Goal: Information Seeking & Learning: Find specific page/section

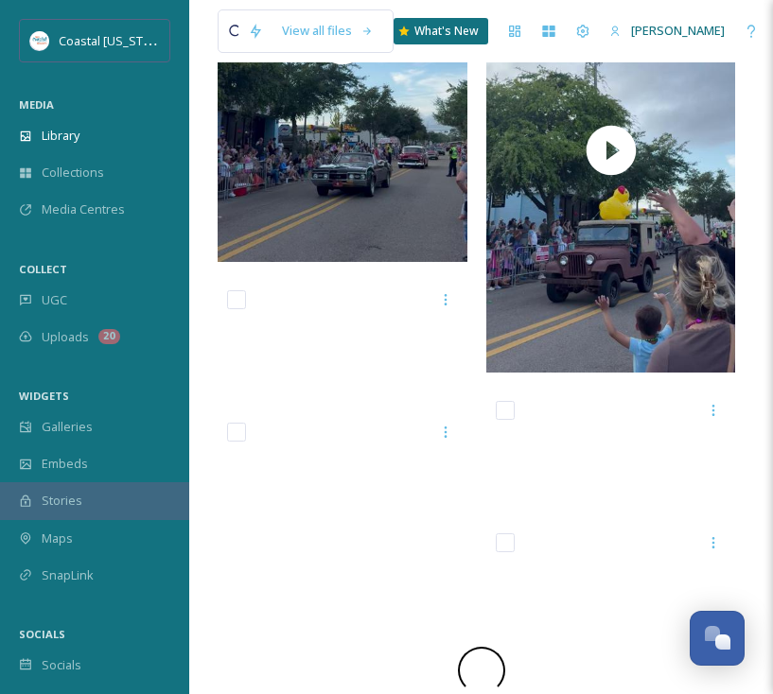
scroll to position [932, 0]
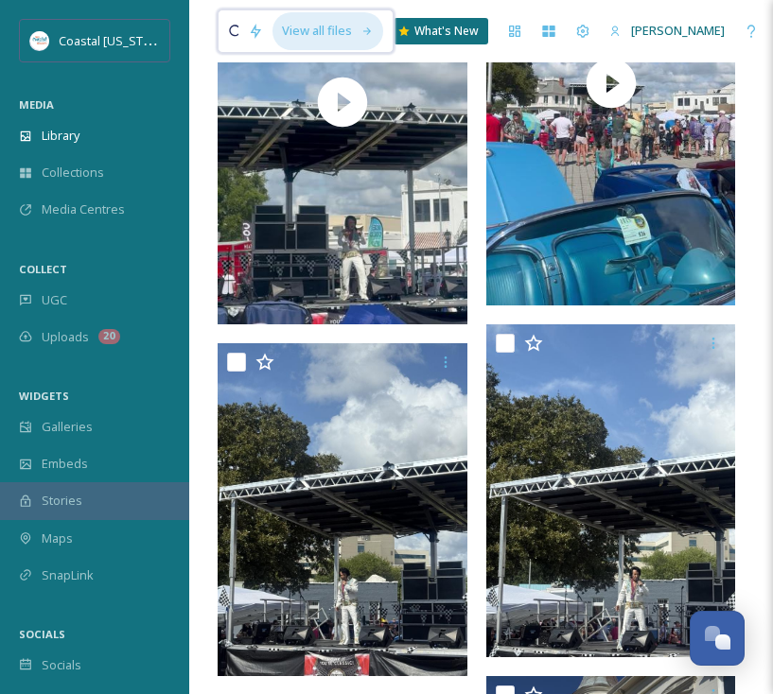
click at [308, 26] on div "View all files" at bounding box center [327, 30] width 111 height 37
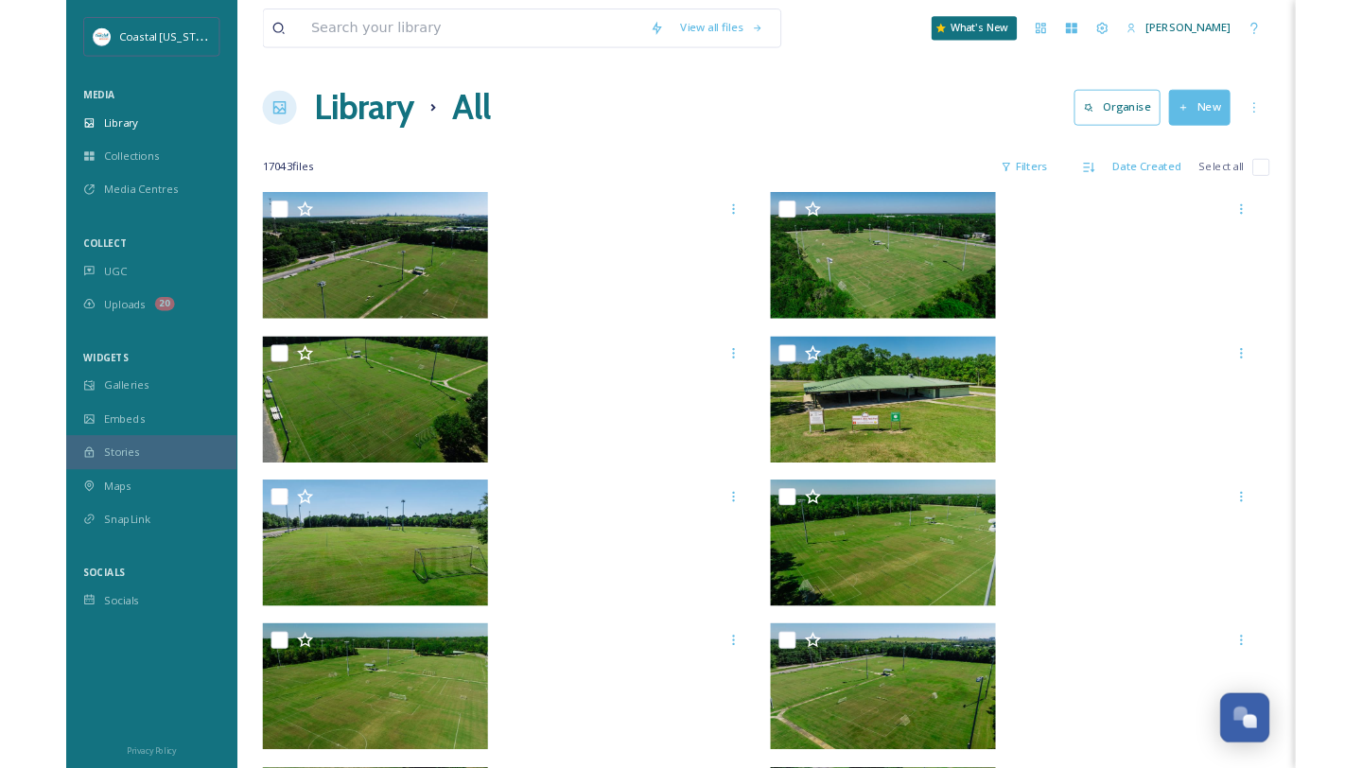
scroll to position [890, 0]
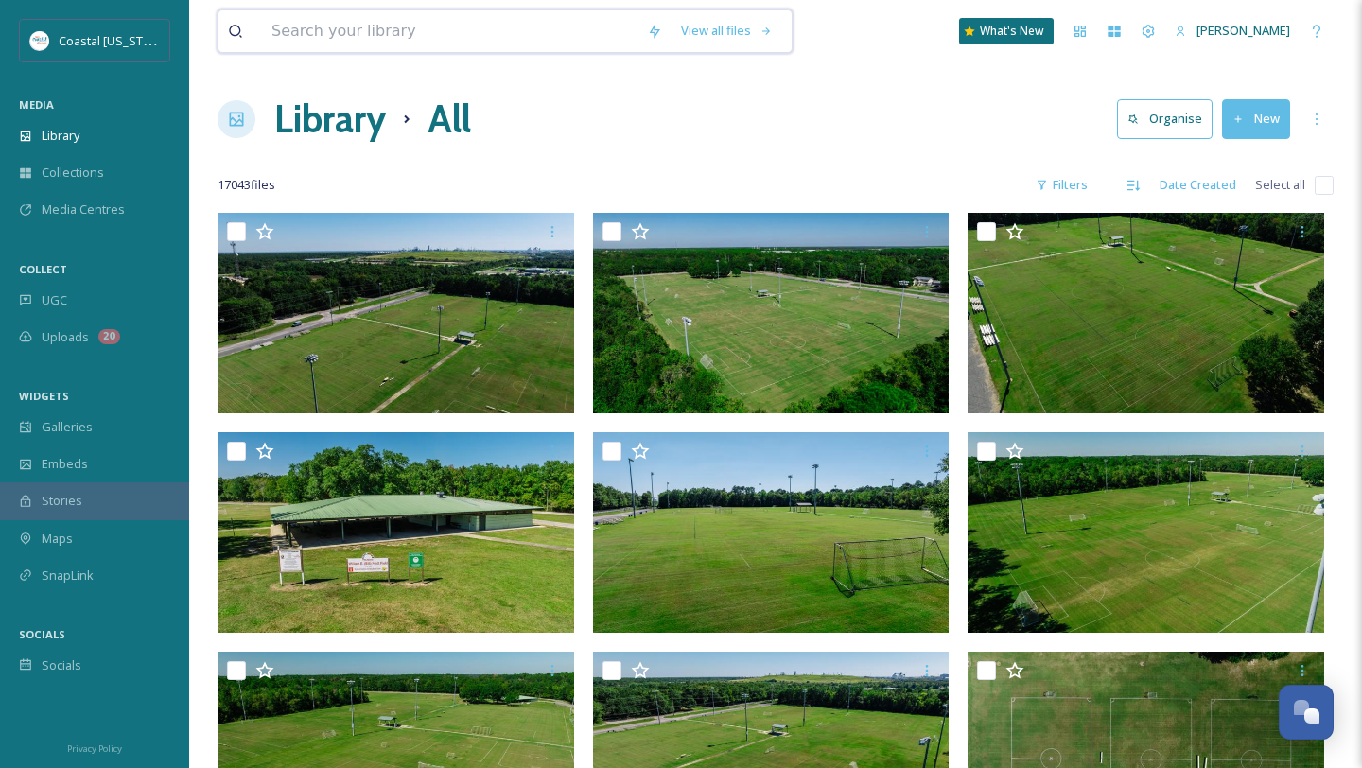
click at [327, 30] on input at bounding box center [450, 31] width 376 height 42
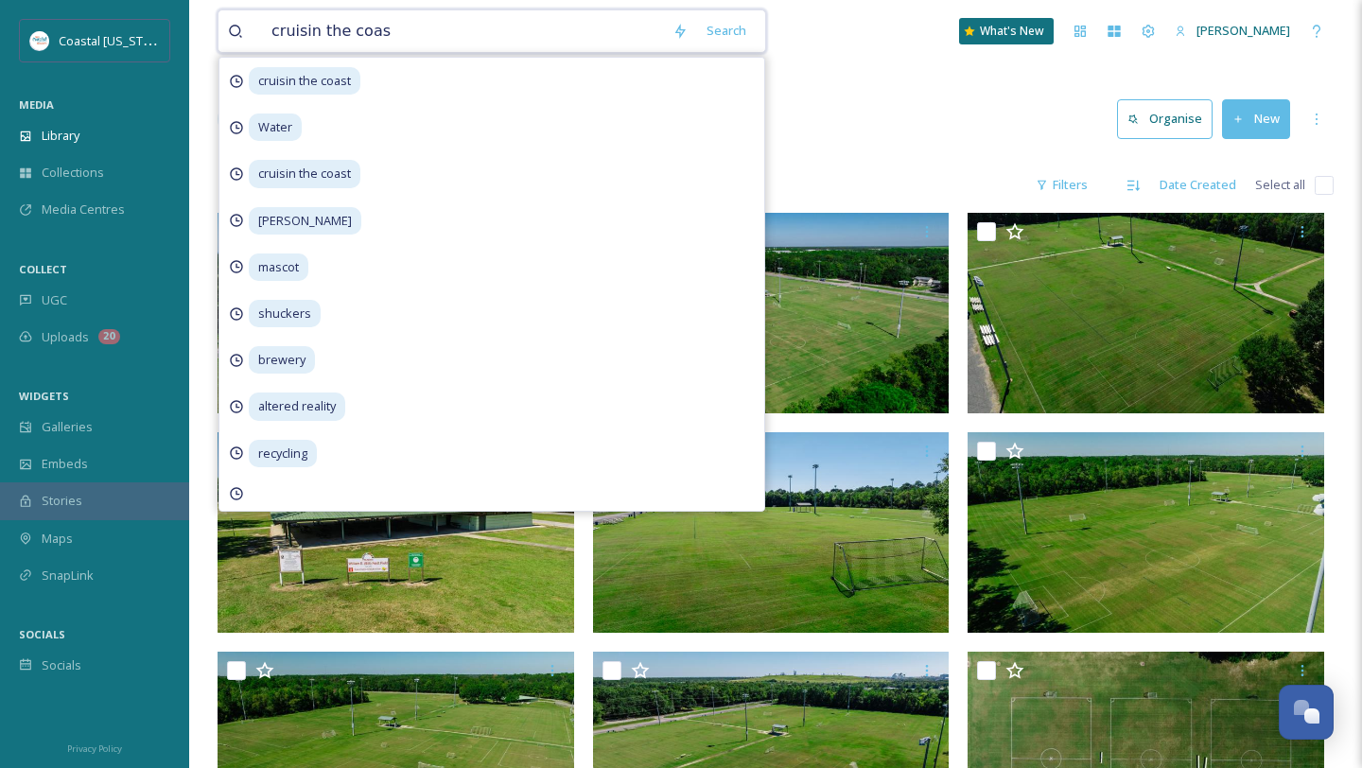
type input "cruisin the coast"
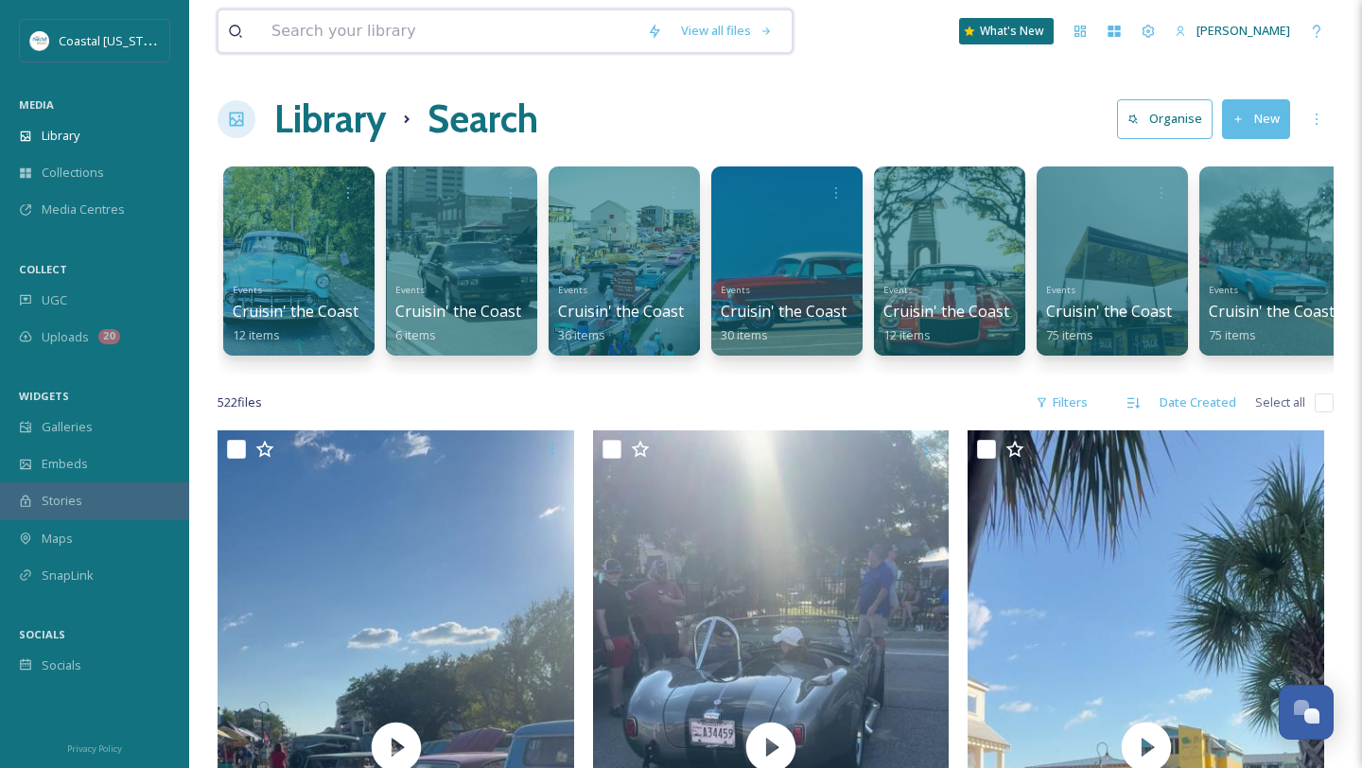
click at [460, 28] on input at bounding box center [450, 31] width 376 height 42
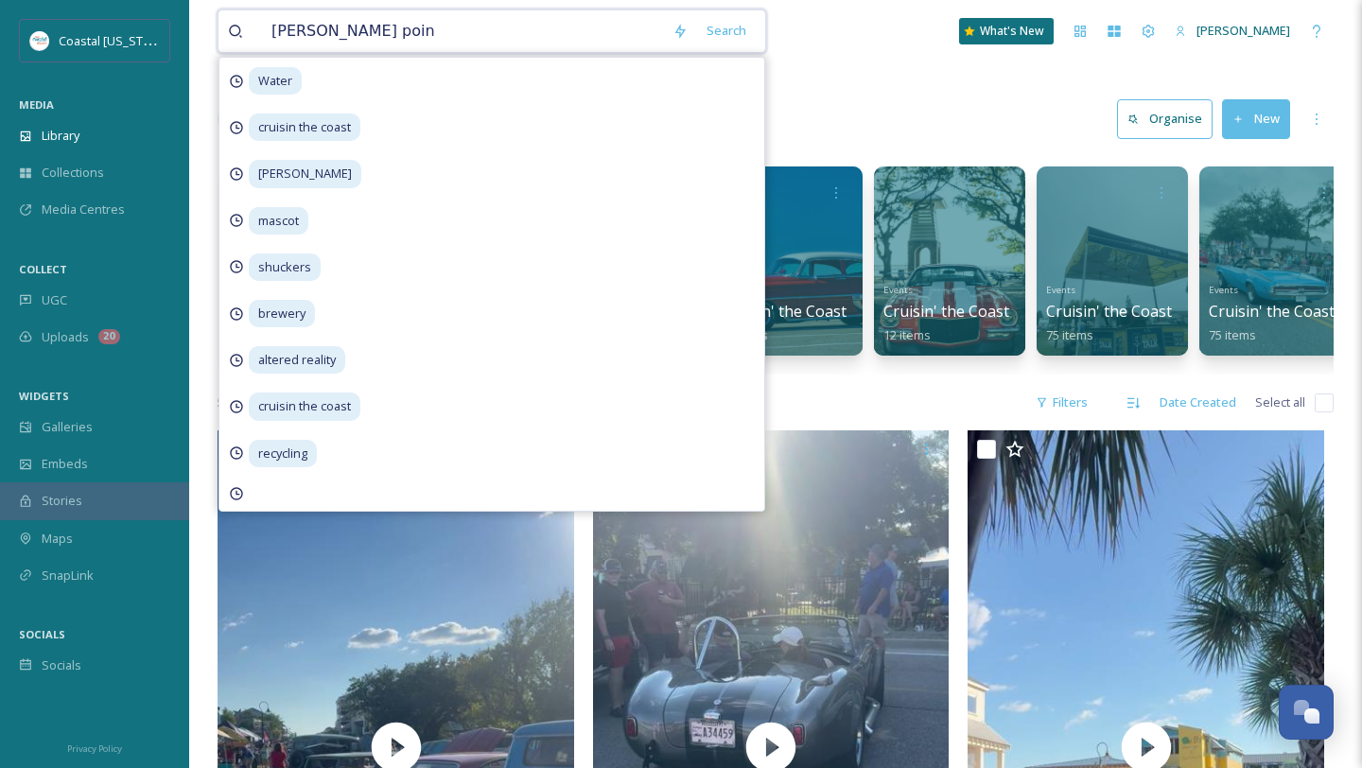
type input "[PERSON_NAME] point"
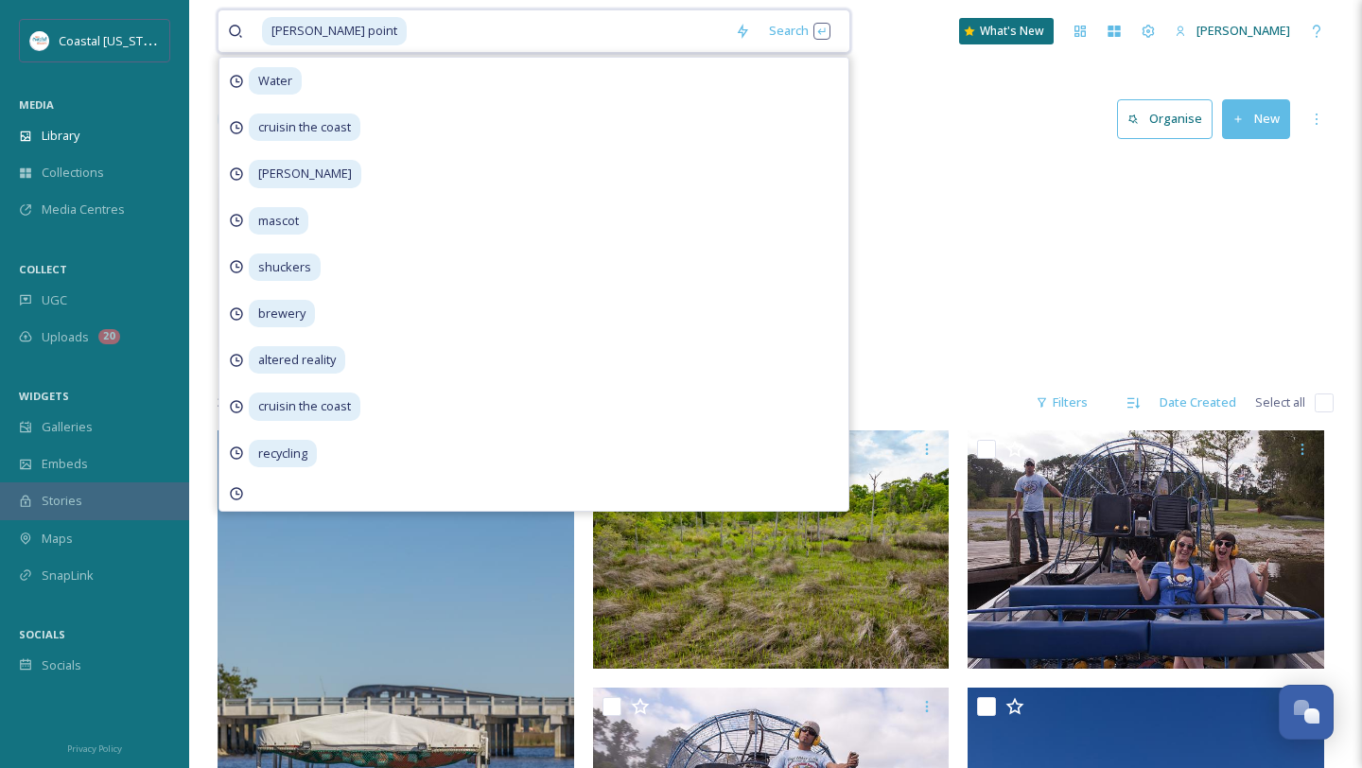
click at [458, 20] on input at bounding box center [567, 31] width 317 height 42
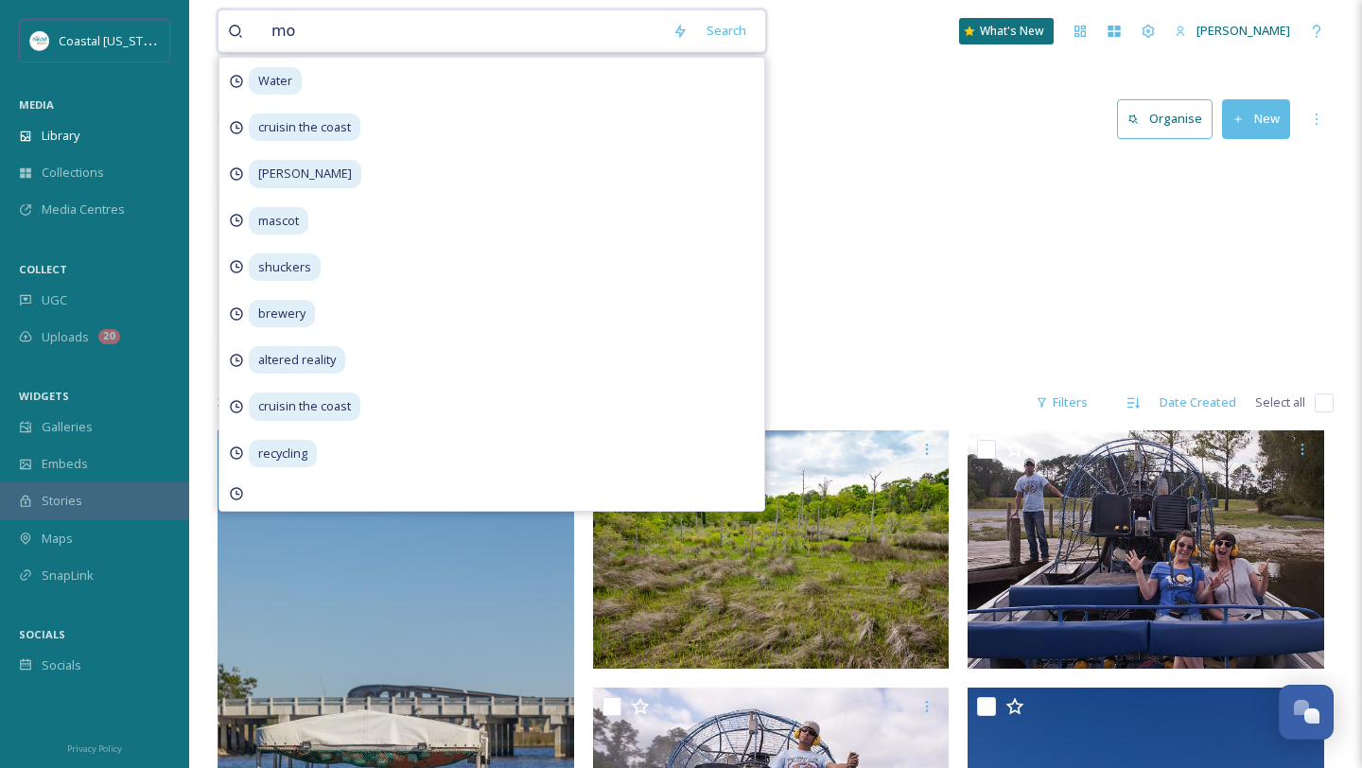
type input "m"
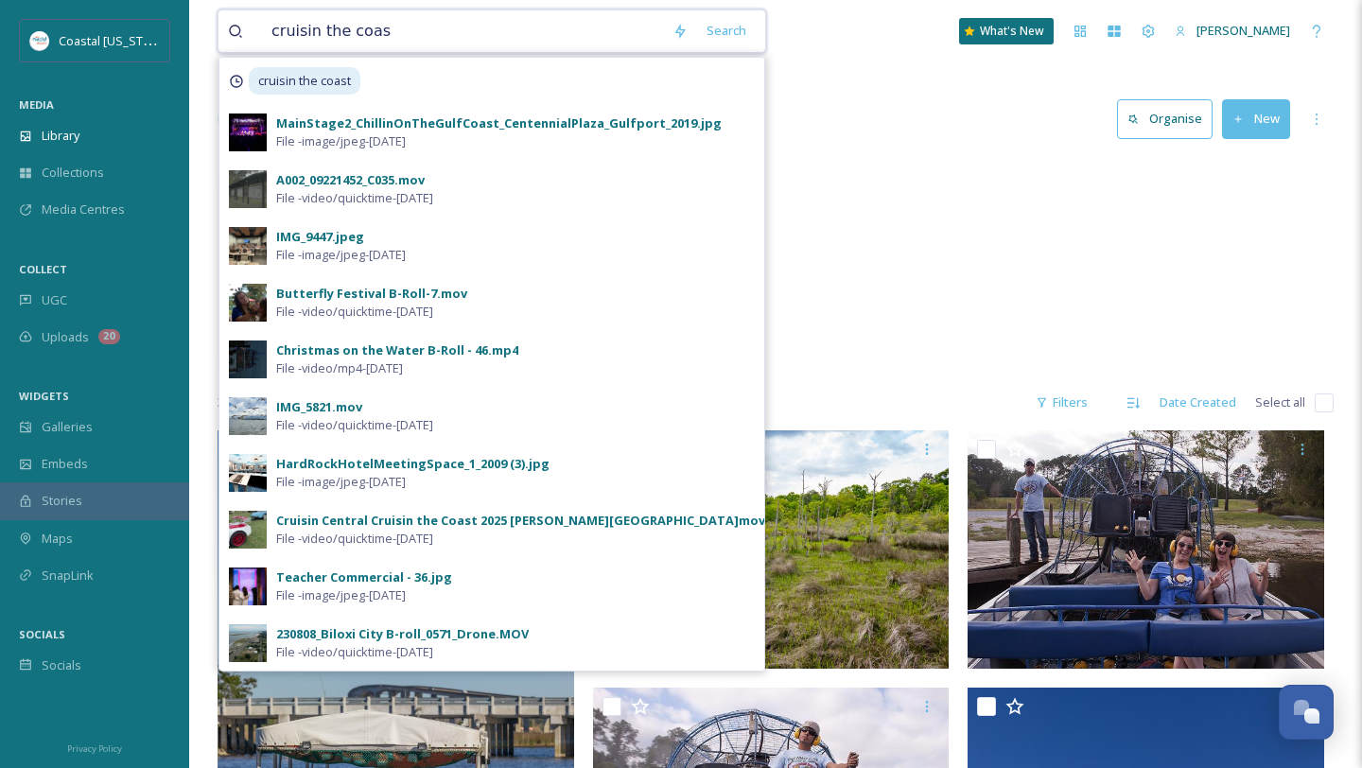
type input "cruisin the coast"
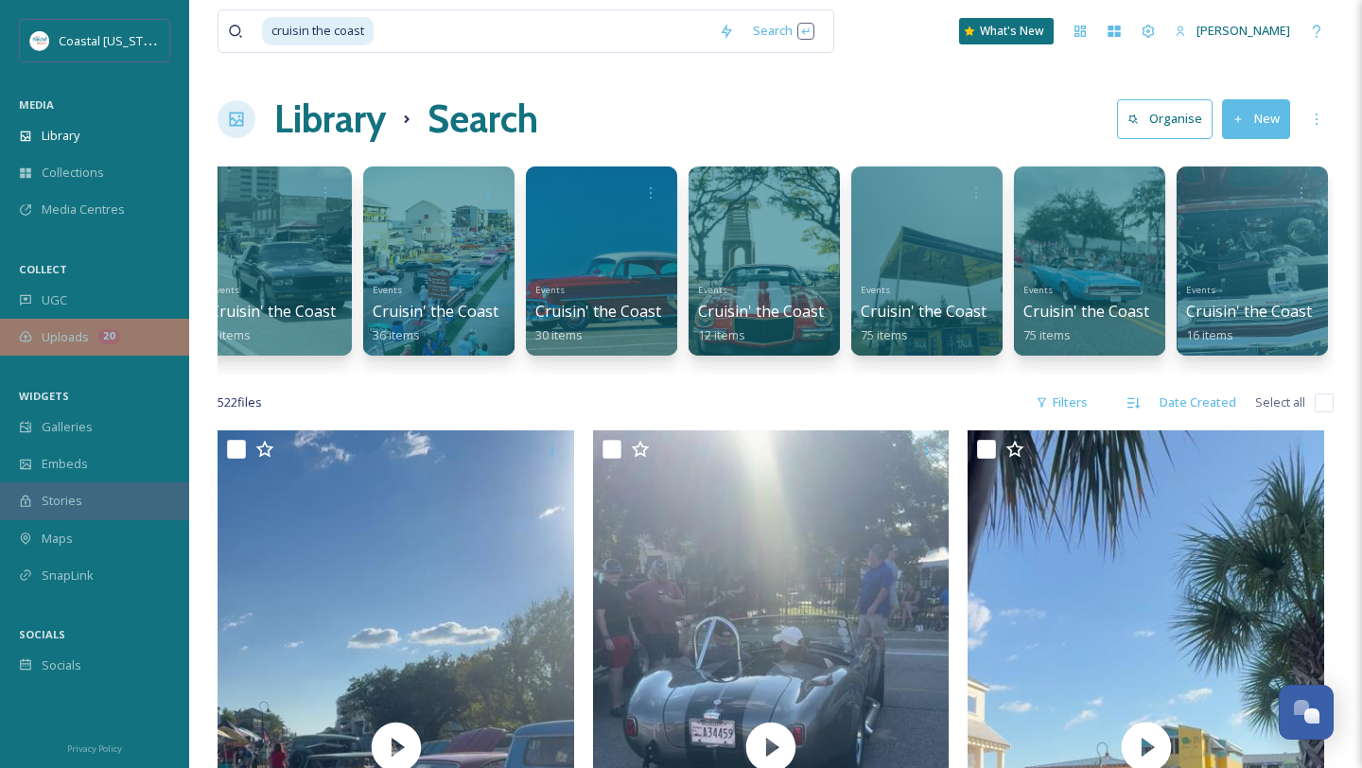
click at [113, 335] on div "20" at bounding box center [109, 336] width 22 height 15
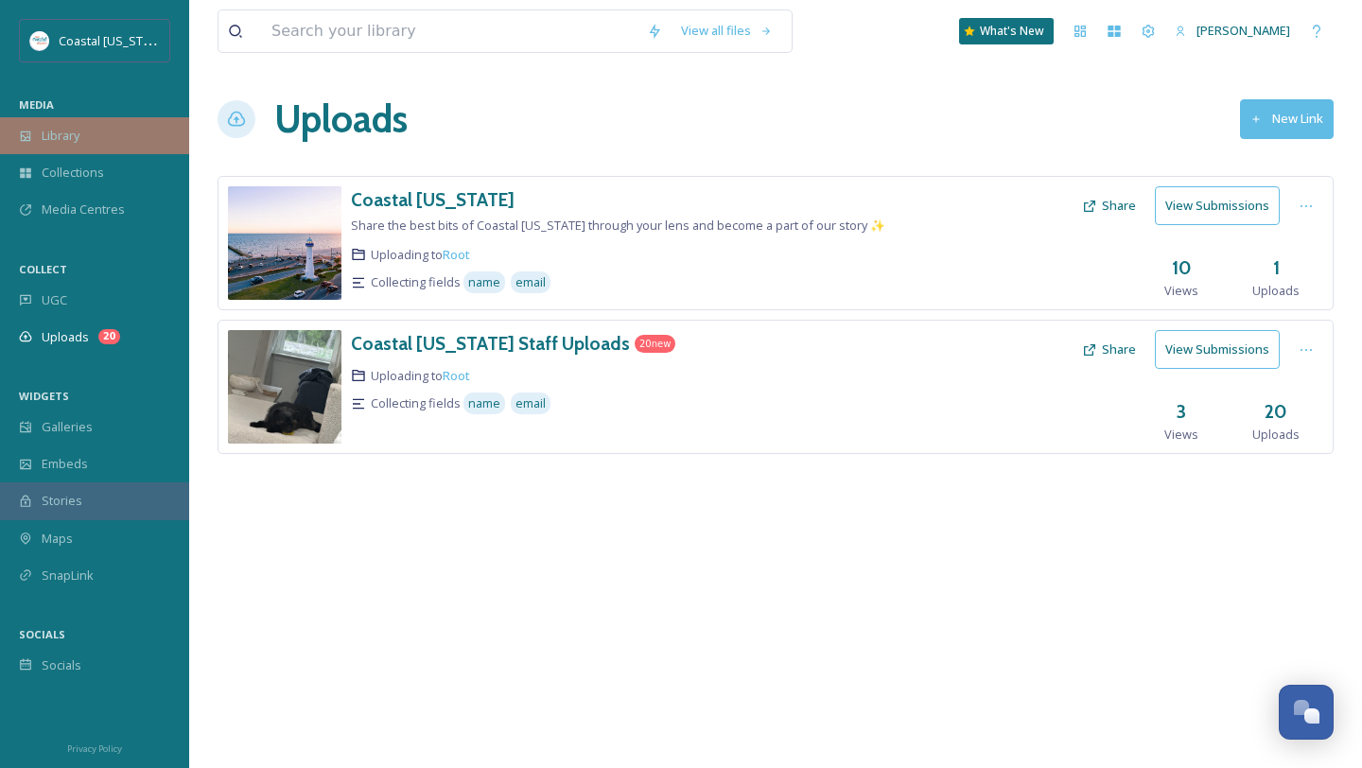
click at [82, 133] on div "Library" at bounding box center [94, 135] width 189 height 37
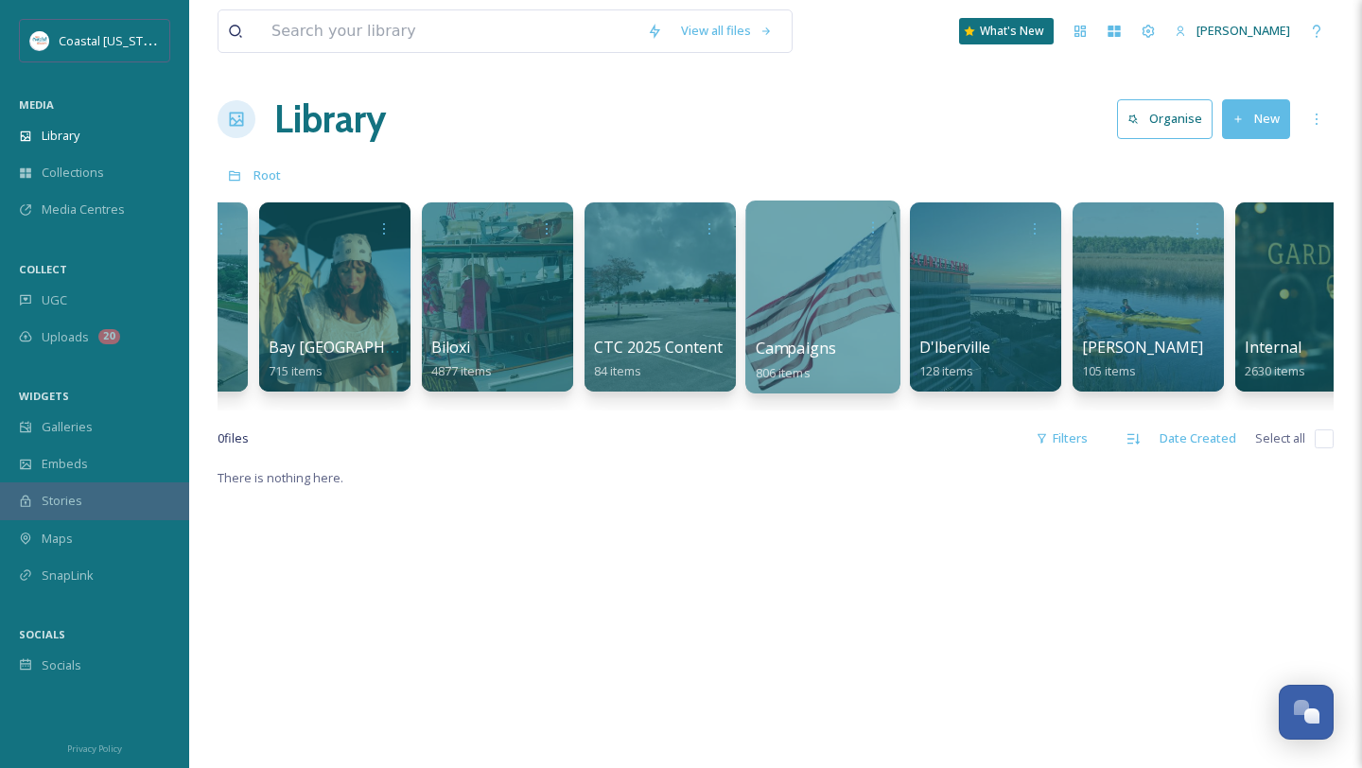
scroll to position [0, 649]
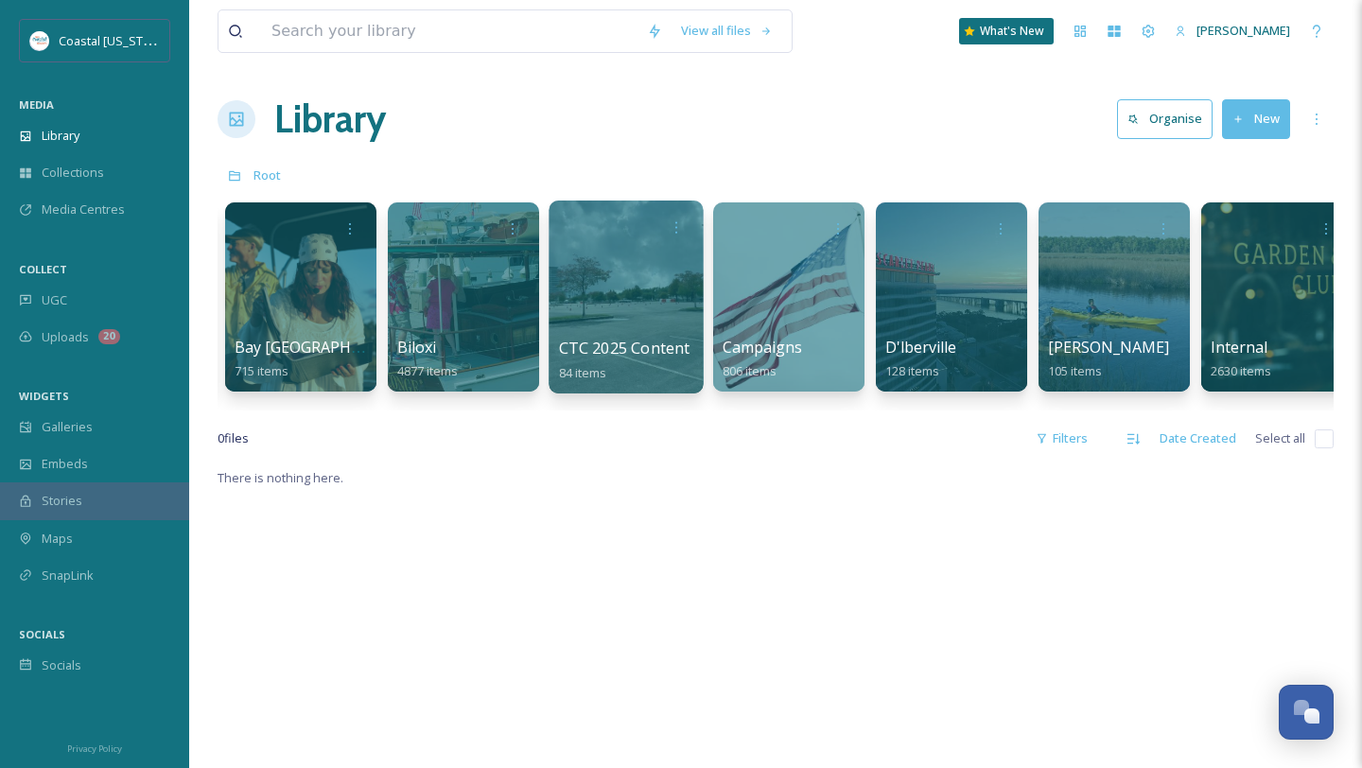
click at [611, 313] on div at bounding box center [626, 297] width 154 height 193
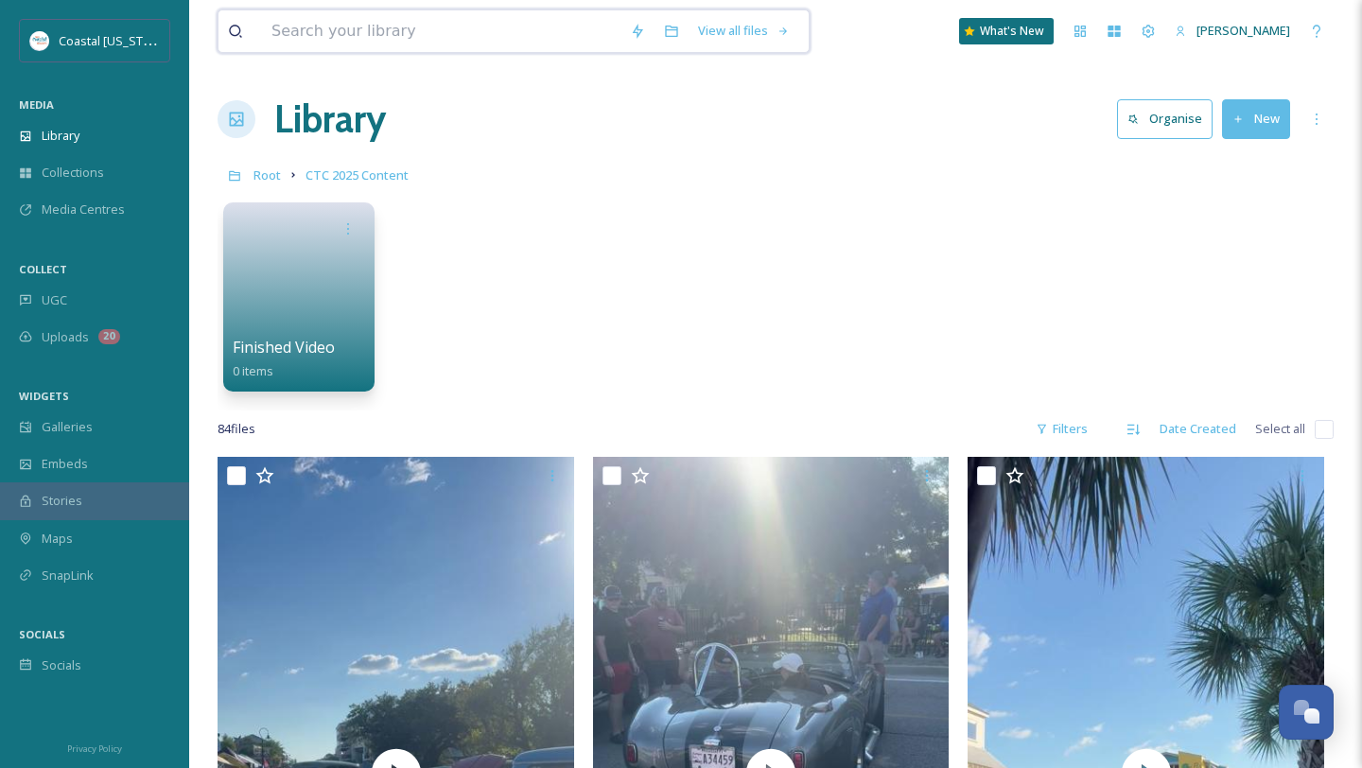
click at [386, 51] on input at bounding box center [441, 31] width 359 height 42
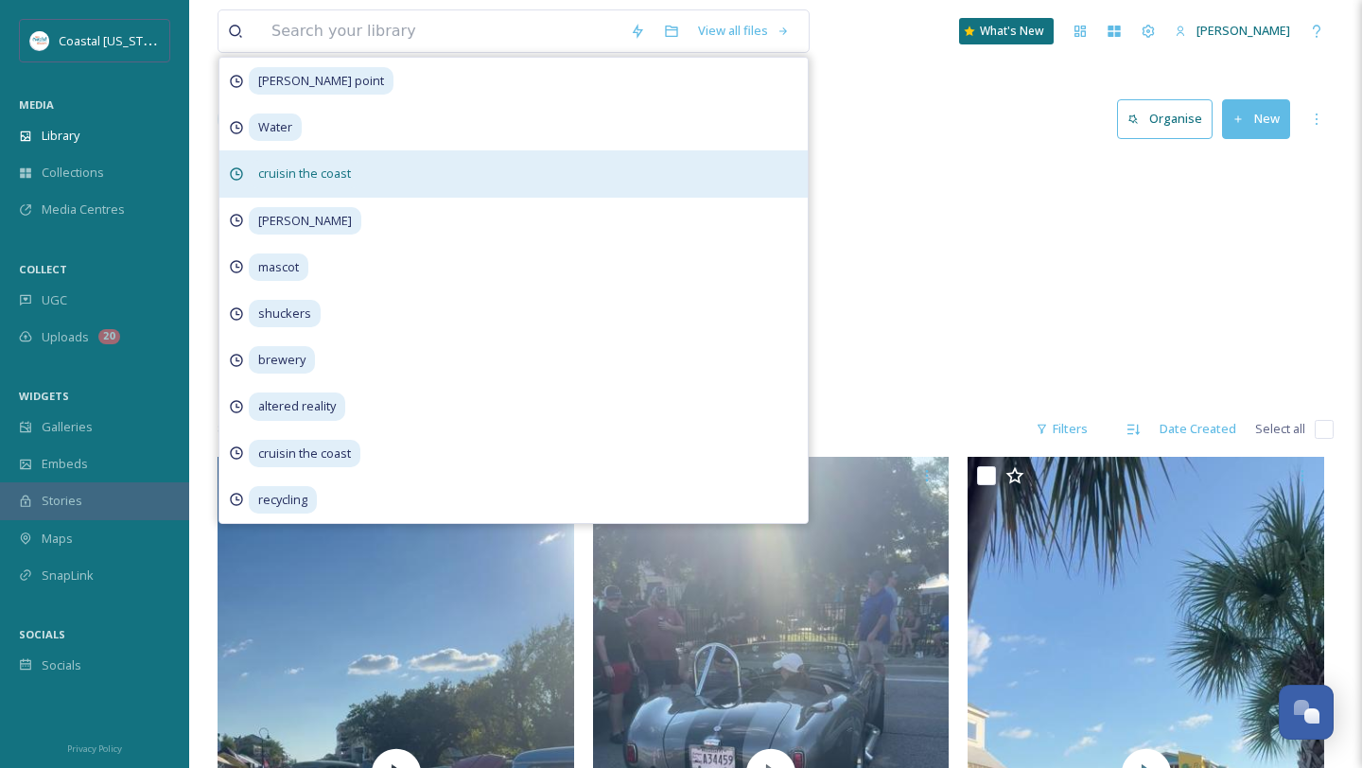
click at [311, 150] on div "cruisin the coast" at bounding box center [513, 173] width 588 height 46
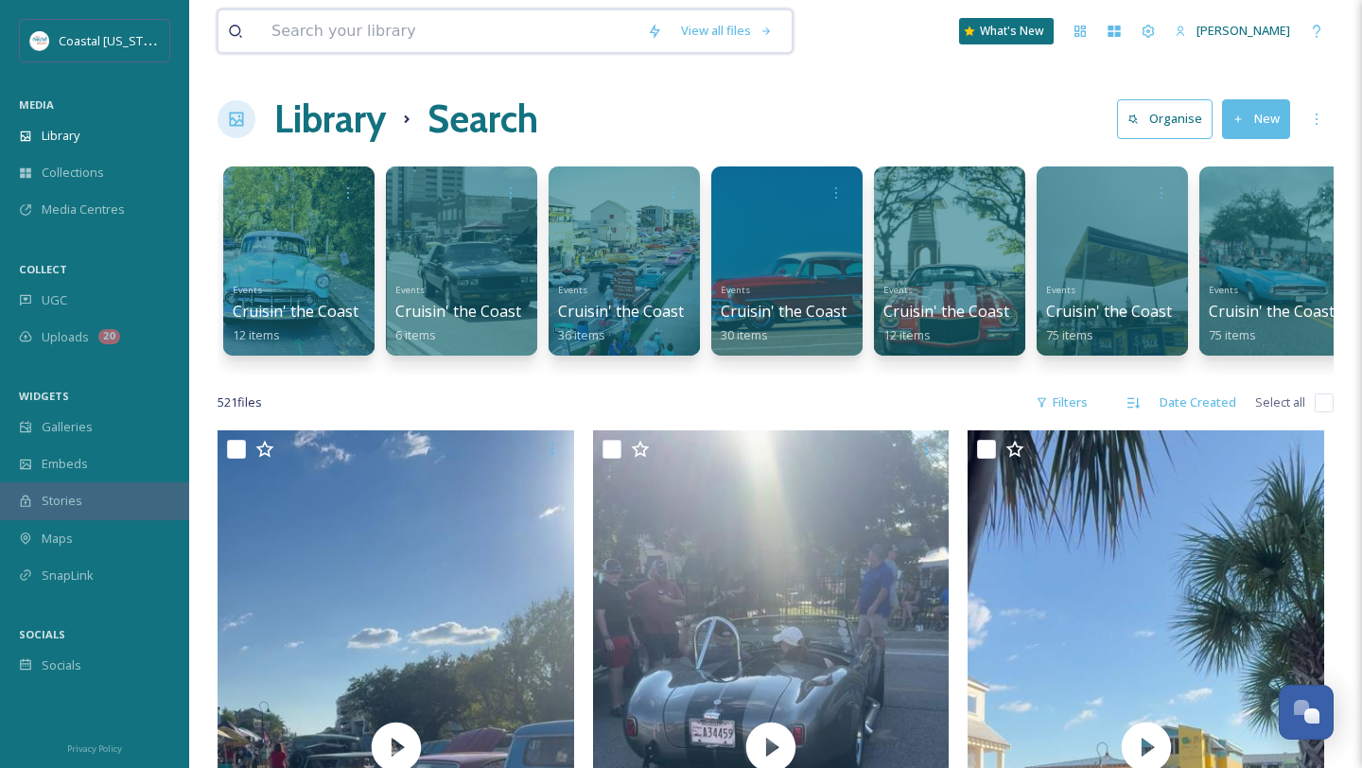
click at [324, 28] on input at bounding box center [450, 31] width 376 height 42
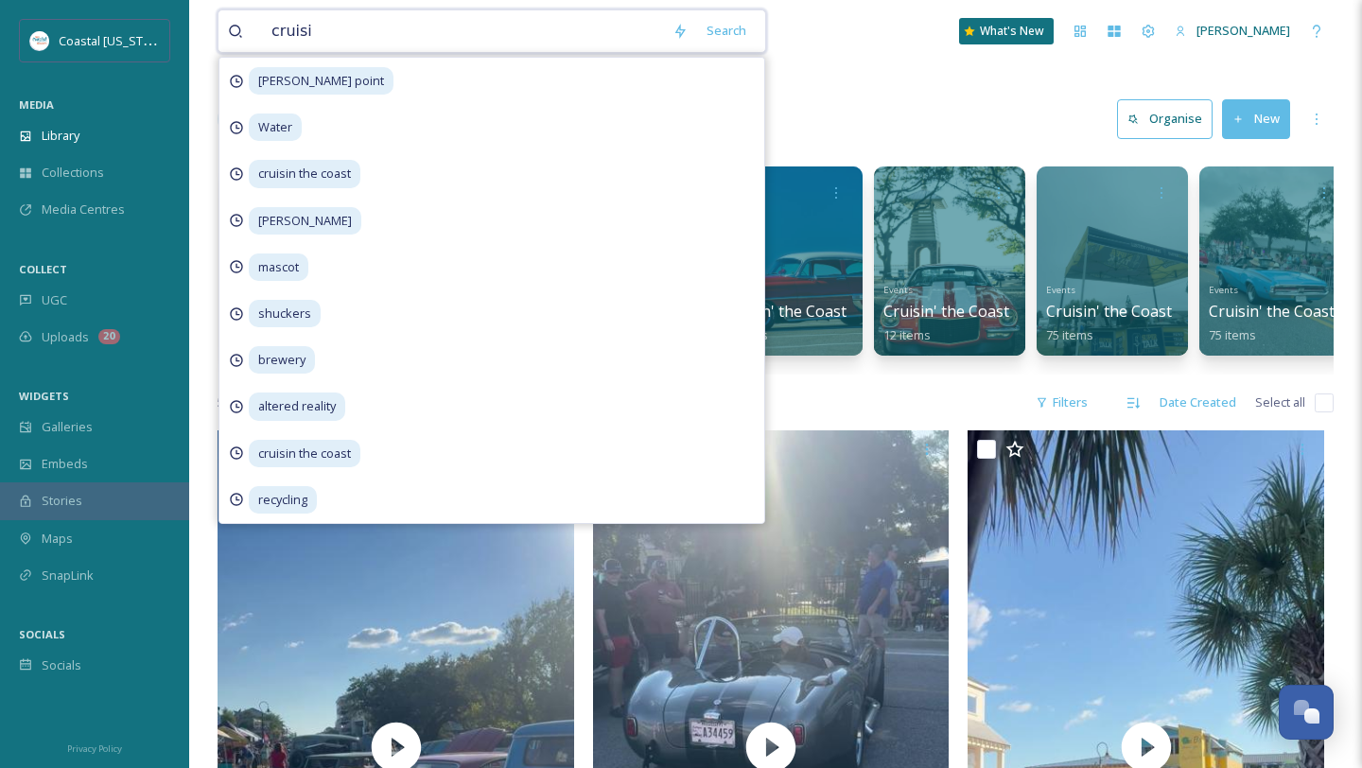
type input "cruisin"
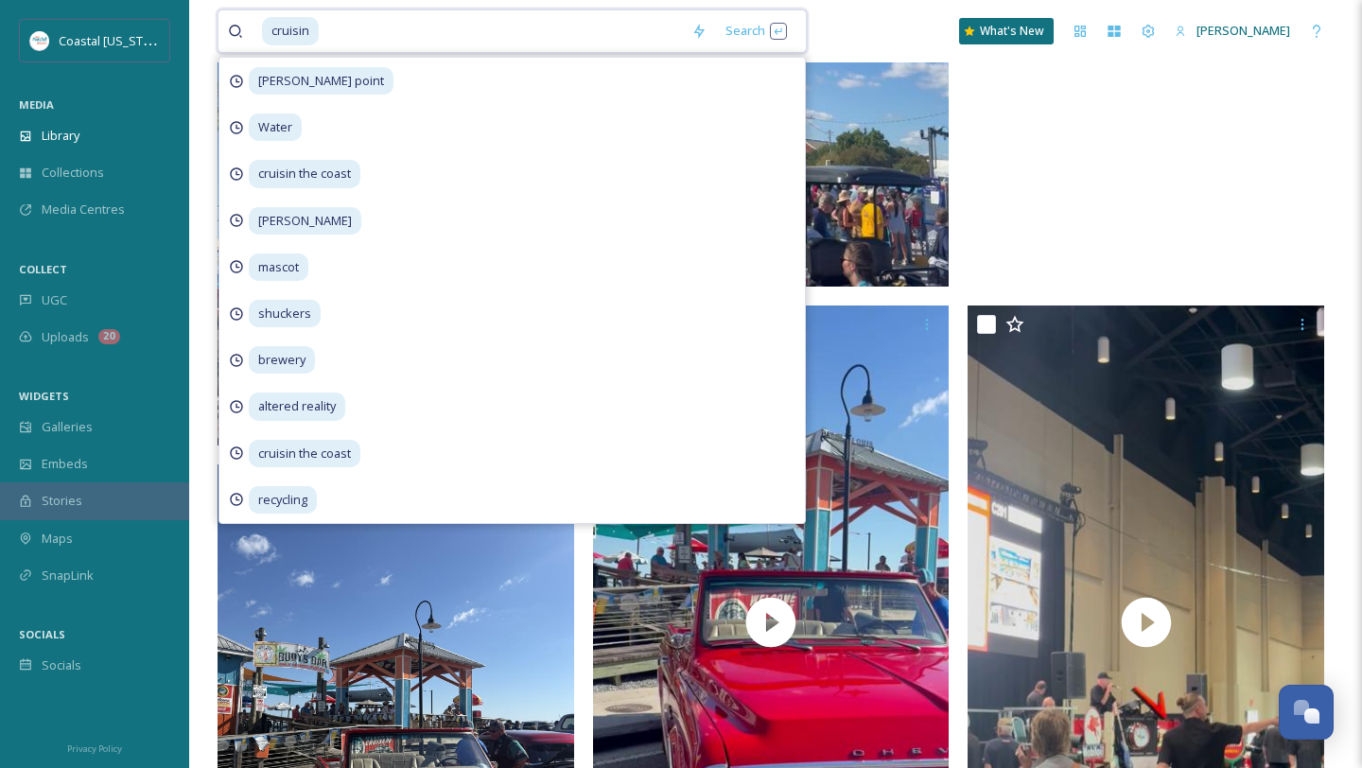
scroll to position [6027, 0]
